Goal: Find specific page/section: Find specific page/section

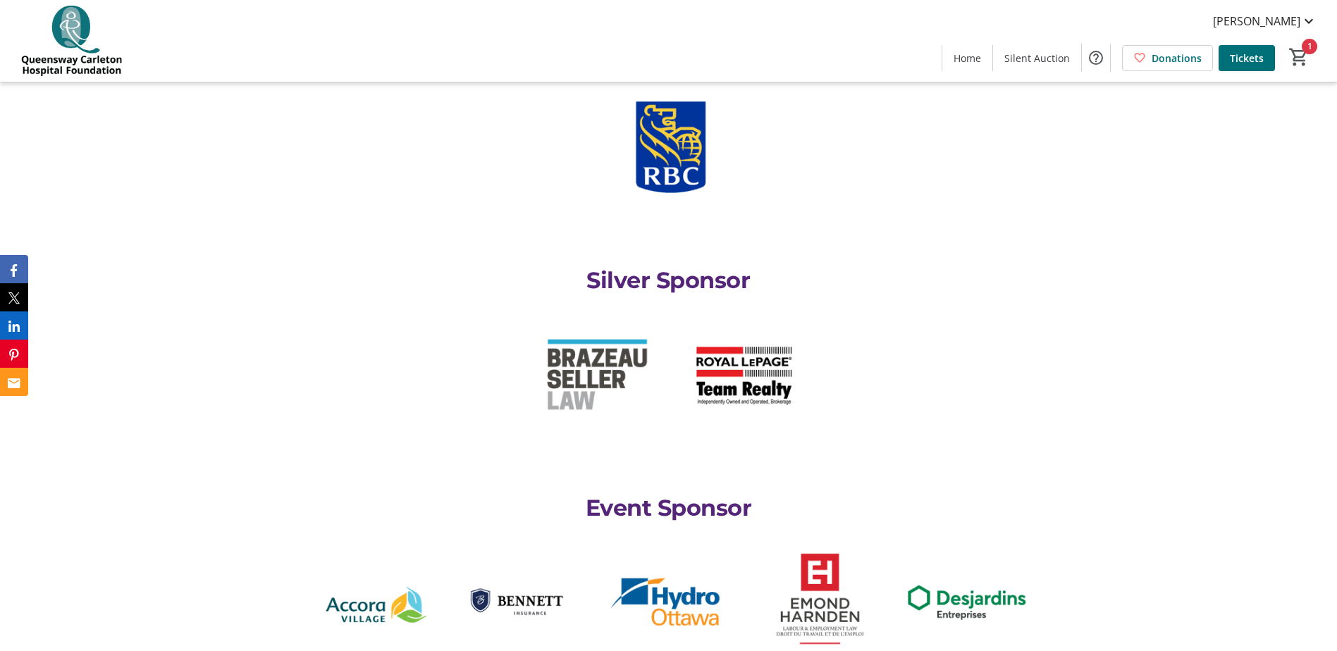
scroll to position [2397, 0]
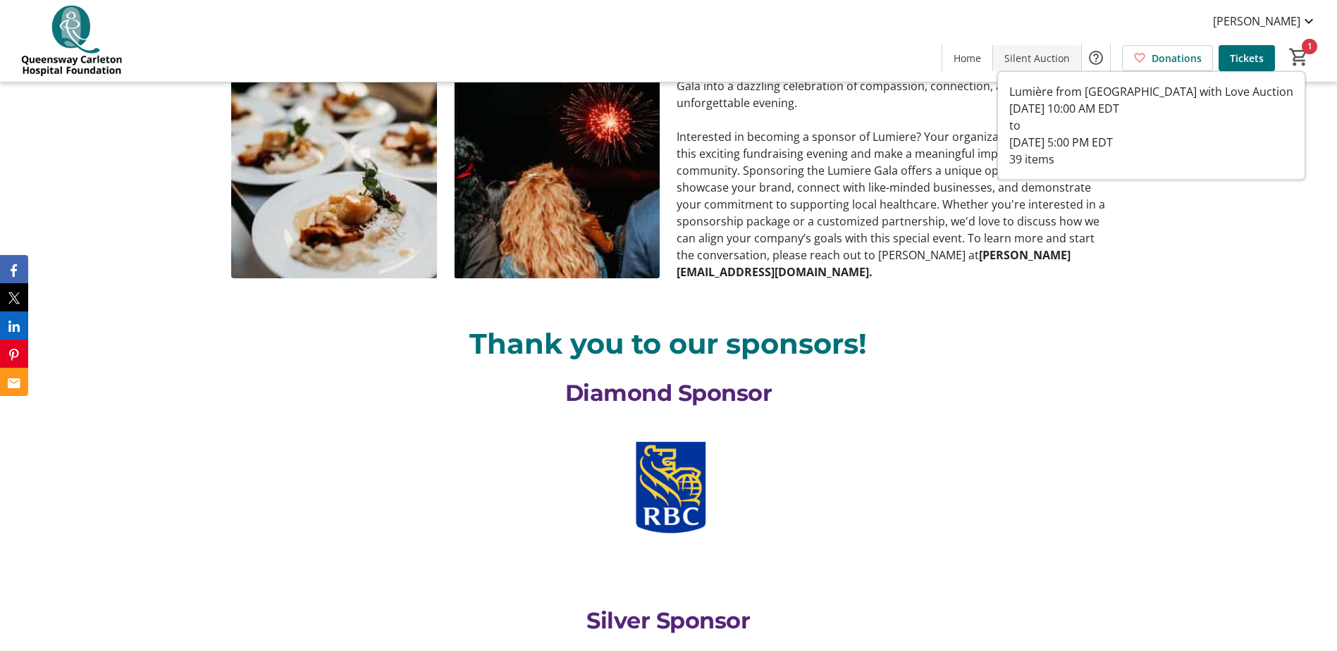
click at [677, 63] on span "Silent Auction" at bounding box center [1037, 58] width 66 height 15
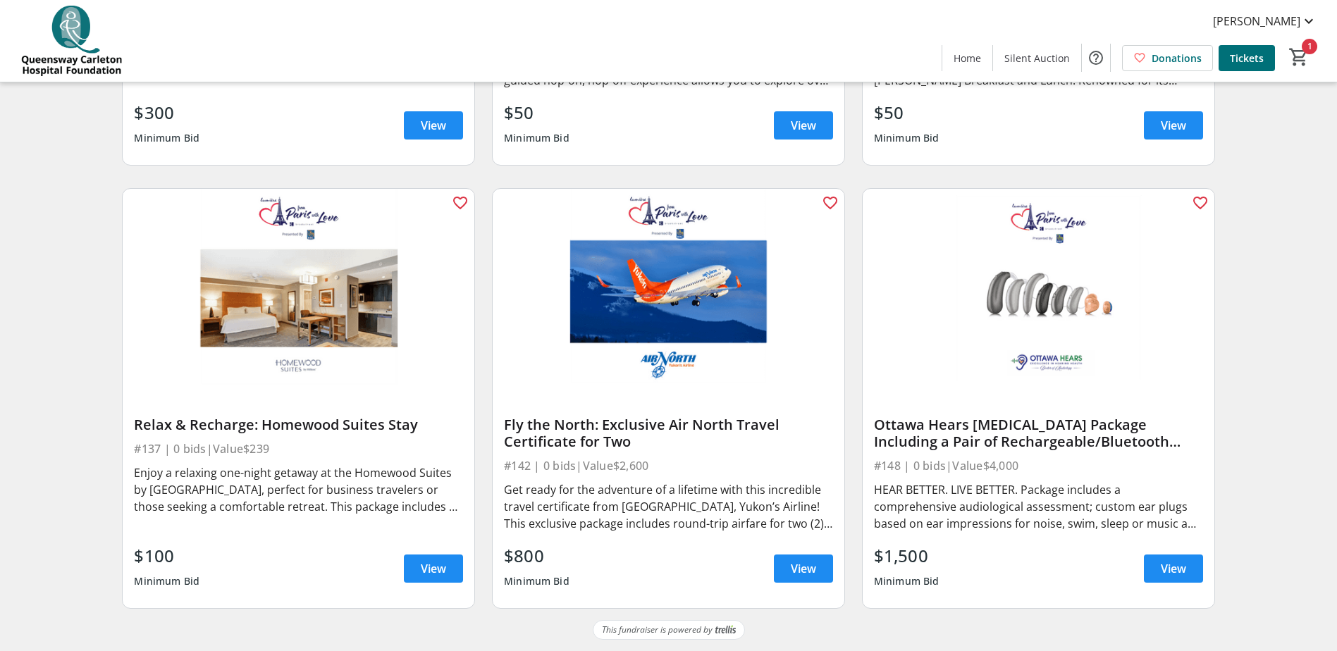
scroll to position [5349, 0]
